Goal: Transaction & Acquisition: Purchase product/service

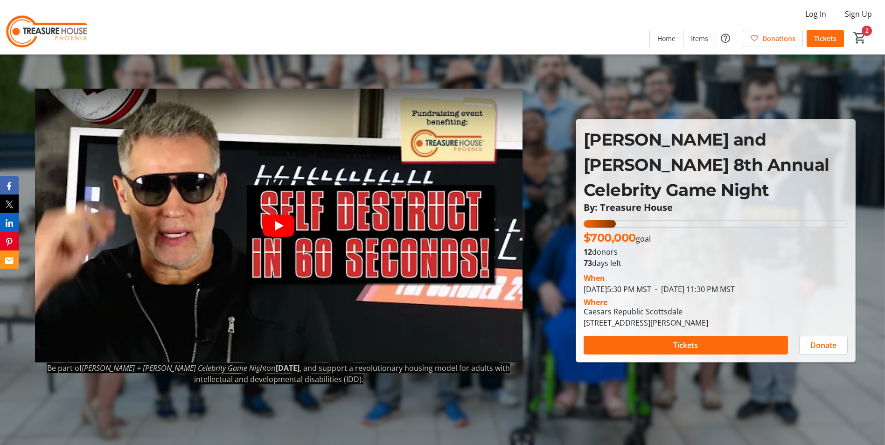
click at [279, 220] on icon "Play video" at bounding box center [279, 226] width 32 height 22
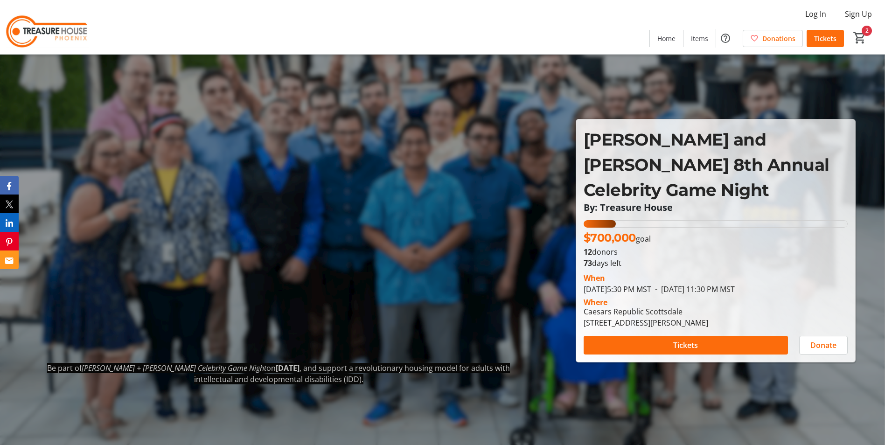
click at [816, 102] on div at bounding box center [442, 222] width 885 height 445
click at [682, 340] on span "Tickets" at bounding box center [685, 345] width 25 height 11
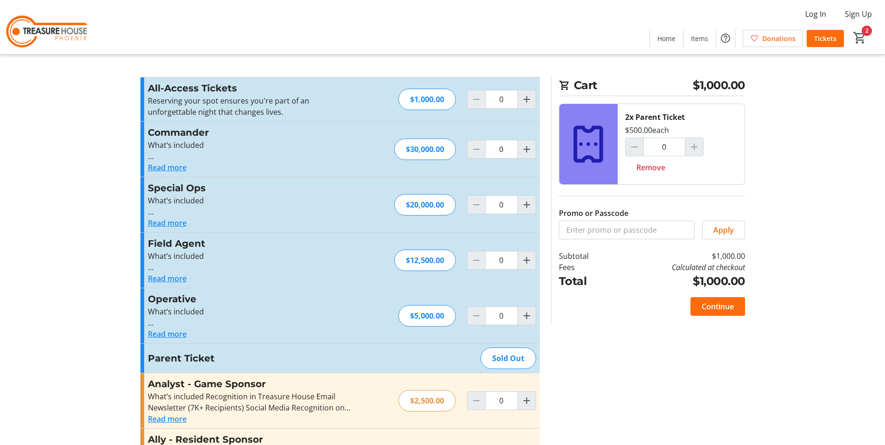
click at [168, 167] on button "Read more" at bounding box center [167, 167] width 39 height 11
